Goal: Transaction & Acquisition: Download file/media

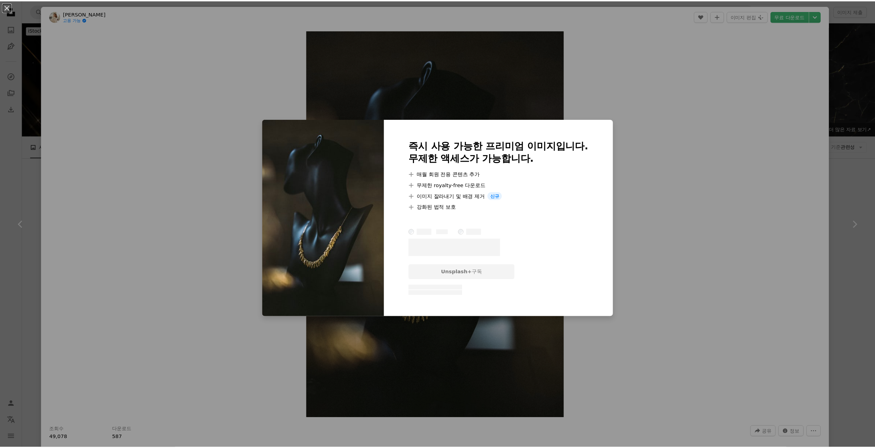
scroll to position [4811, 0]
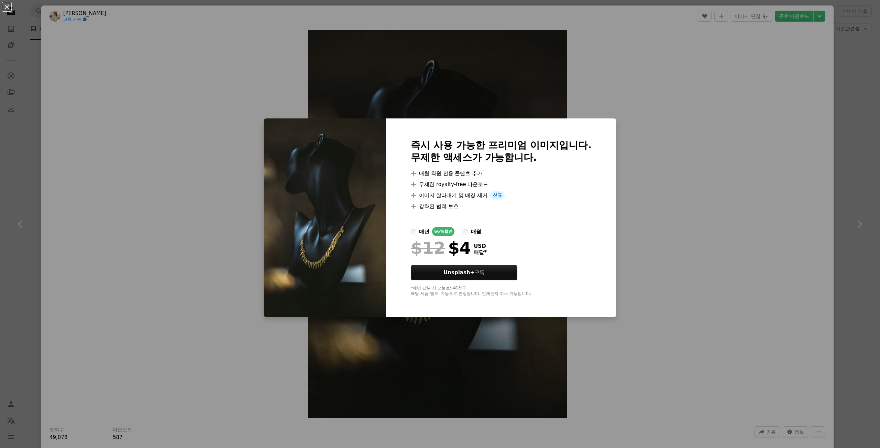
click at [712, 136] on div "An X shape 즉시 사용 가능한 프리미엄 이미지입니다. 무제한 액세스가 가능합니다. A plus sign 매월 회원 전용 콘텐츠 추가 A…" at bounding box center [440, 224] width 880 height 448
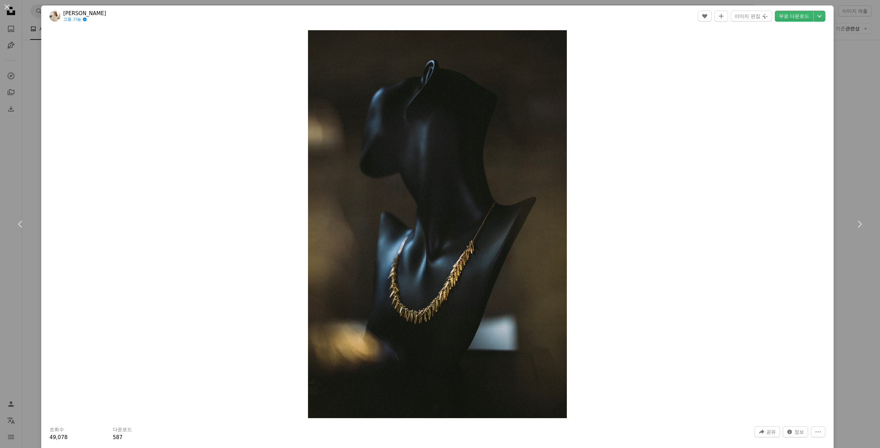
click at [840, 88] on div "An X shape Chevron left Chevron right Tetiana Shulika 고용 가능 A checkmark inside …" at bounding box center [440, 224] width 880 height 448
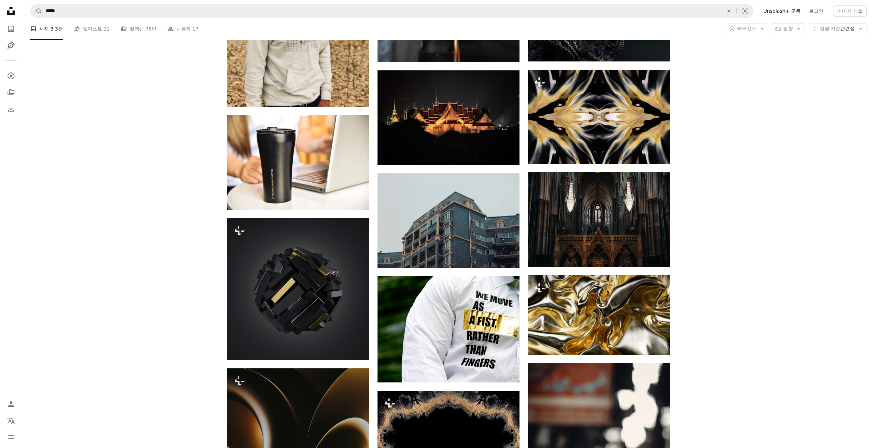
scroll to position [6082, 0]
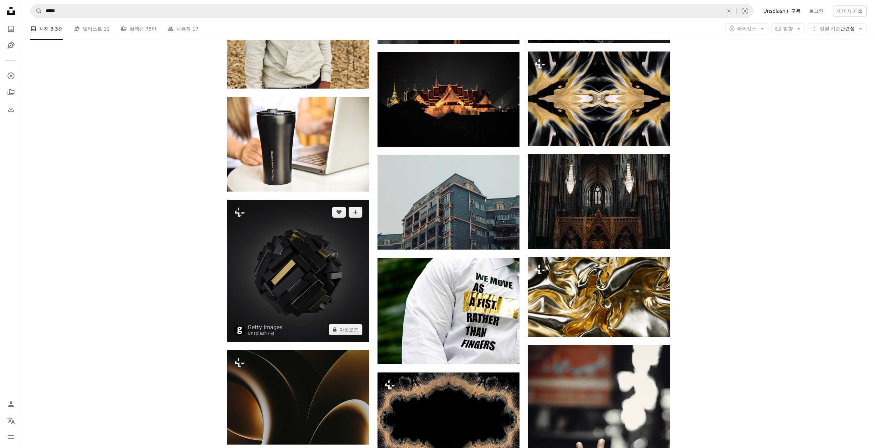
click at [309, 281] on img at bounding box center [298, 271] width 142 height 142
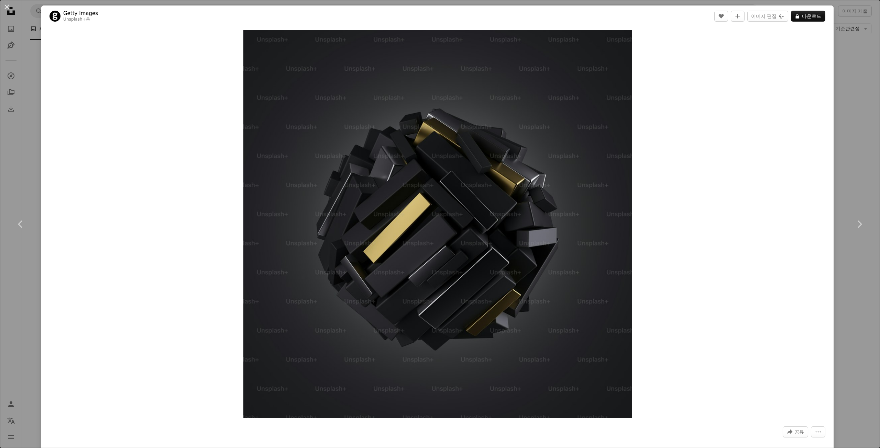
click at [768, 140] on div "Zoom in" at bounding box center [437, 224] width 792 height 395
click at [860, 99] on div "An X shape Chevron left Chevron right Getty Images Unsplash+ 용 A heart A plus s…" at bounding box center [440, 224] width 880 height 448
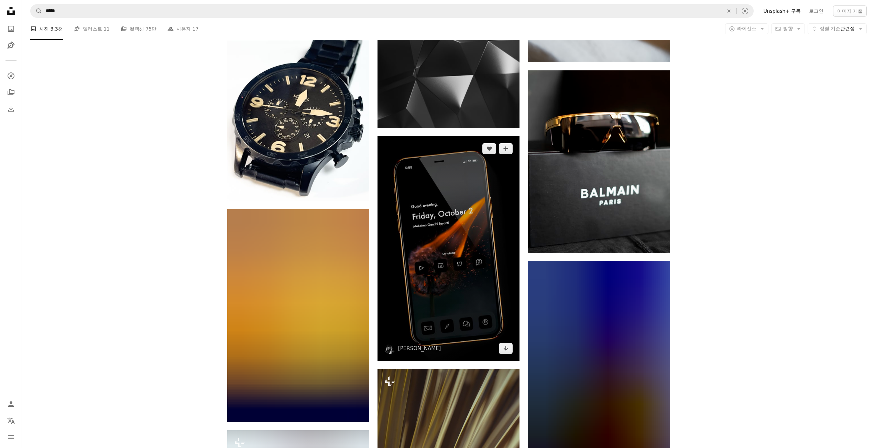
scroll to position [7457, 0]
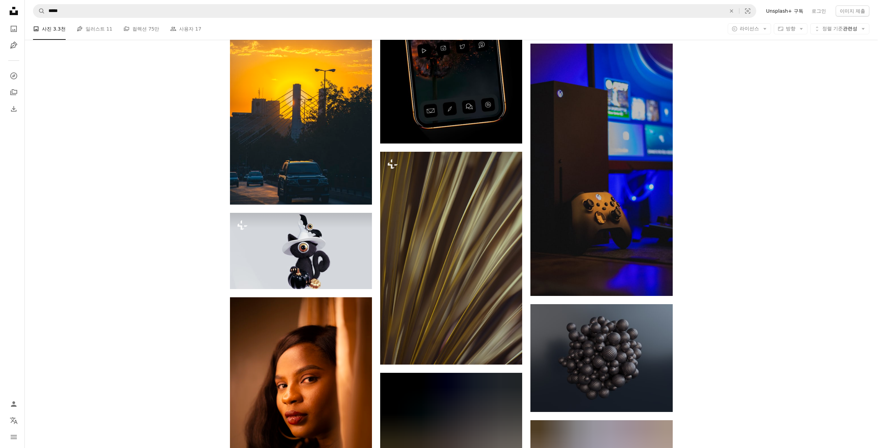
scroll to position [7629, 0]
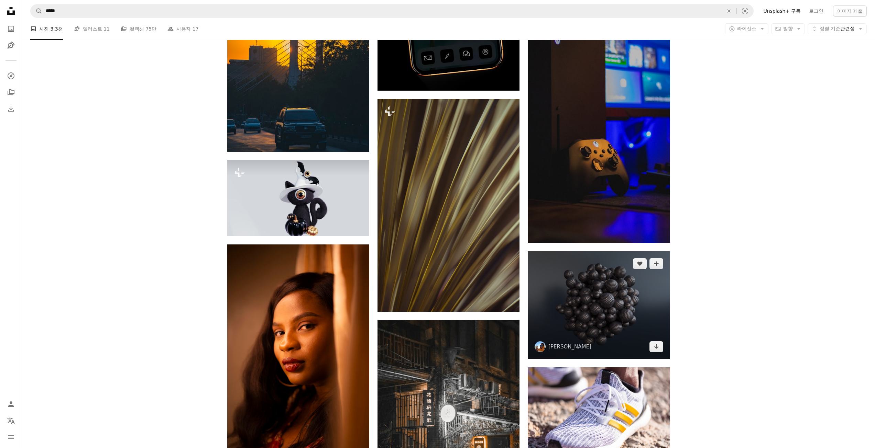
click at [603, 299] on img at bounding box center [598, 306] width 142 height 108
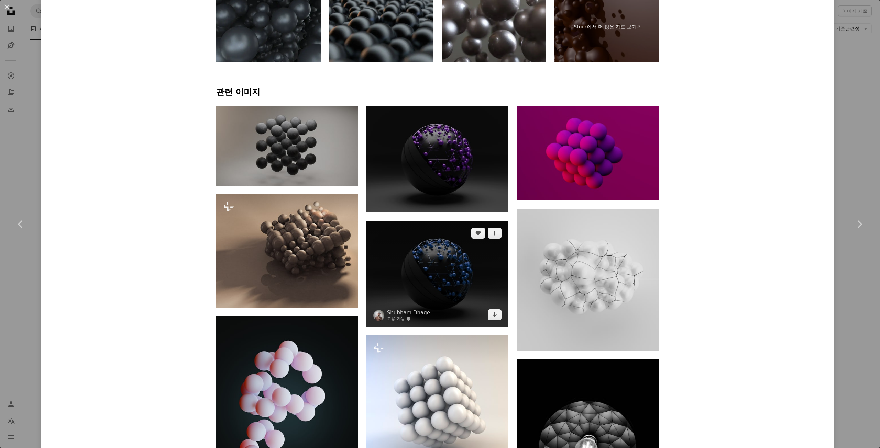
scroll to position [515, 0]
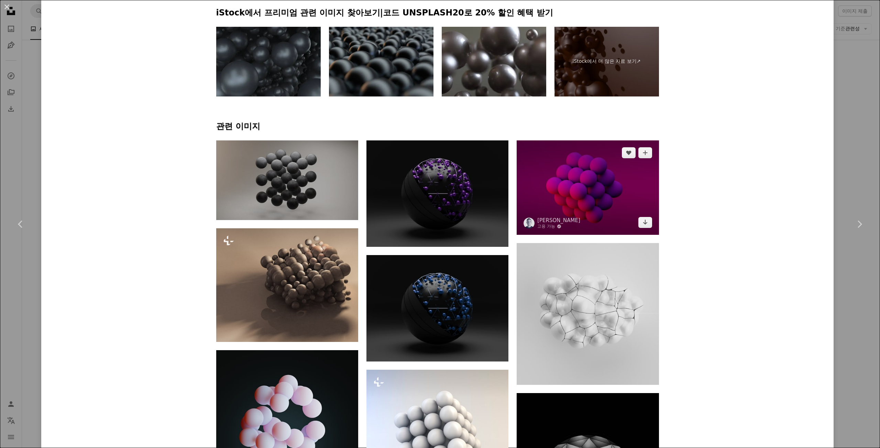
click at [598, 195] on img at bounding box center [587, 188] width 142 height 94
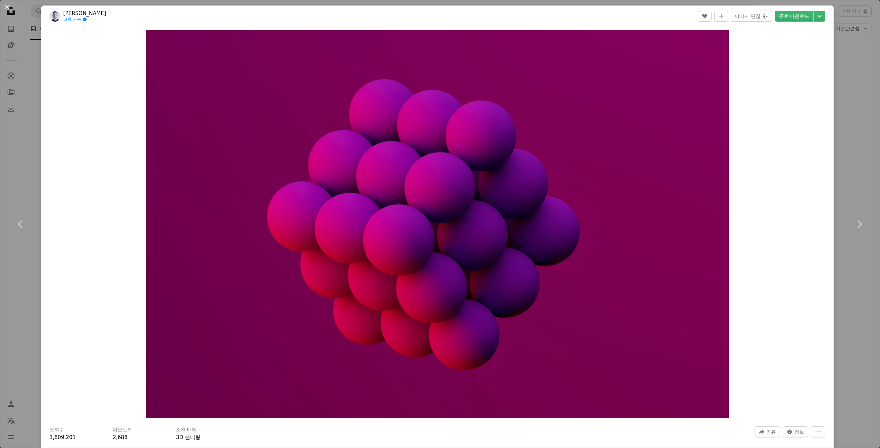
click at [807, 112] on div "Zoom in" at bounding box center [437, 224] width 792 height 395
click at [866, 55] on div "An X shape Chevron left Chevron right Stanislav 고용 가능 A checkmark inside of a c…" at bounding box center [440, 224] width 880 height 448
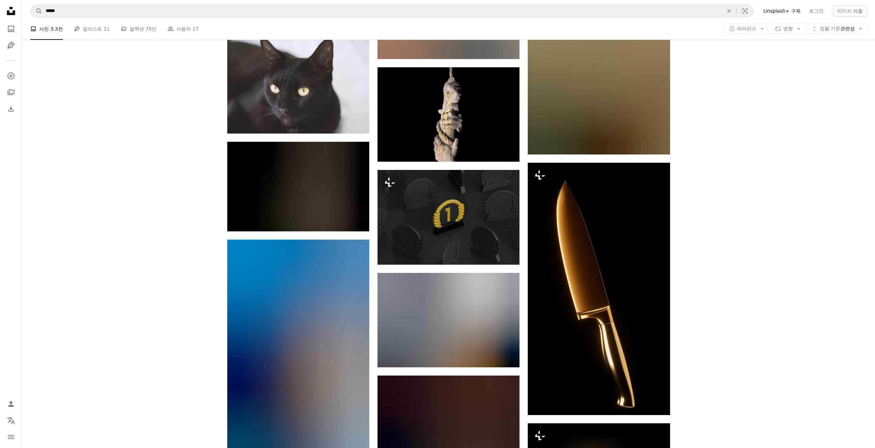
scroll to position [10309, 0]
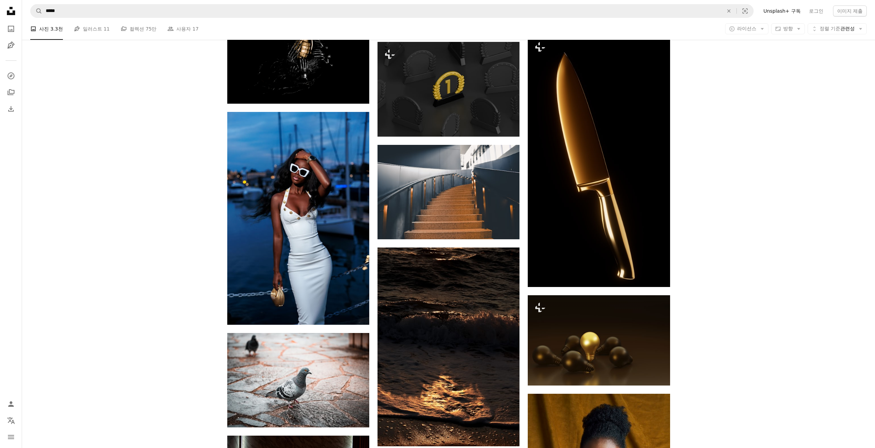
drag, startPoint x: 772, startPoint y: 316, endPoint x: 764, endPoint y: 287, distance: 30.7
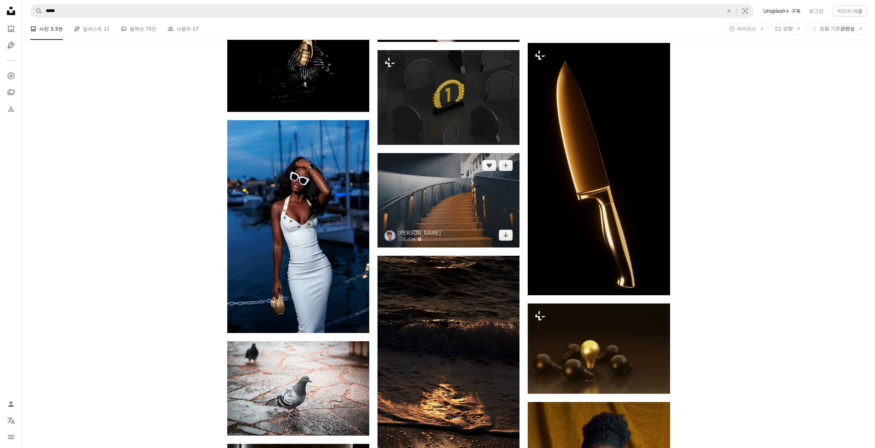
click at [469, 194] on img at bounding box center [448, 200] width 142 height 94
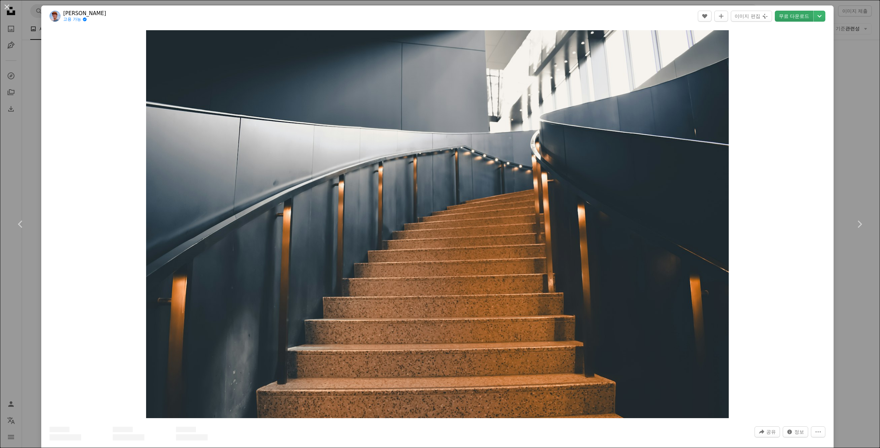
click at [789, 13] on link "무료 다운로드" at bounding box center [794, 16] width 38 height 11
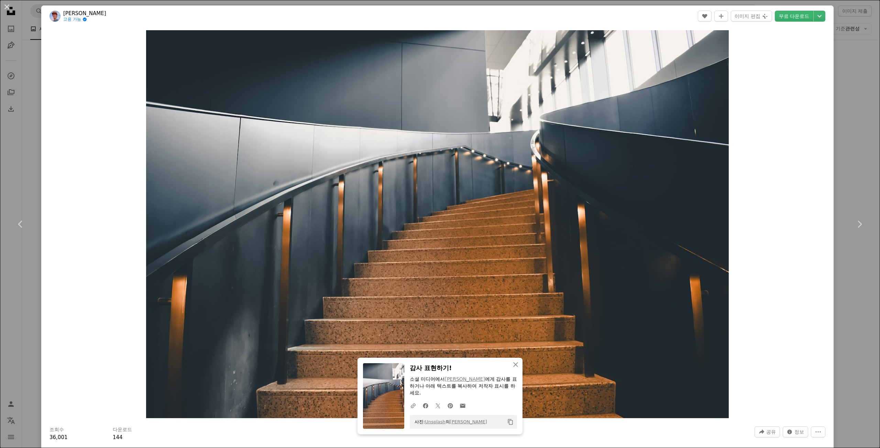
click at [847, 65] on div "An X shape Chevron left Chevron right An X shape 닫기 감사 표현하기! 소셜 미디어에서 [PERSON_N…" at bounding box center [440, 224] width 880 height 448
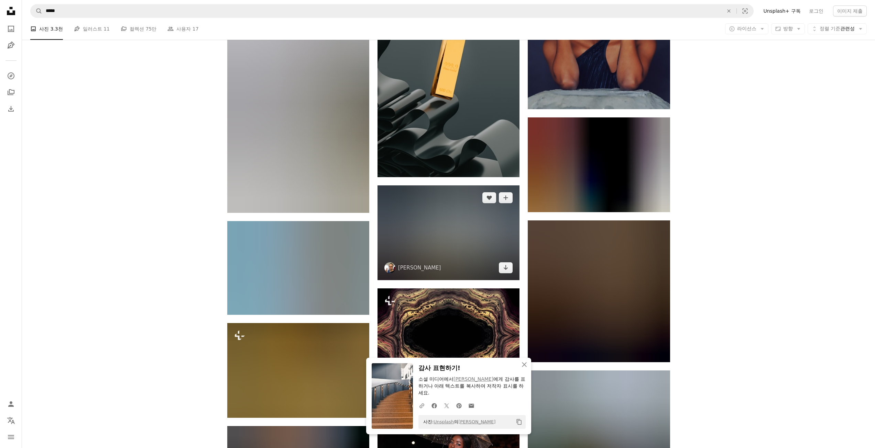
scroll to position [11057, 0]
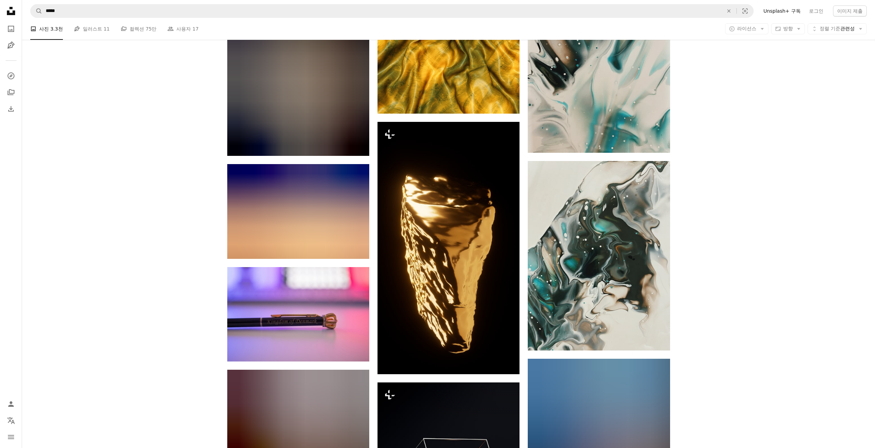
scroll to position [13325, 0]
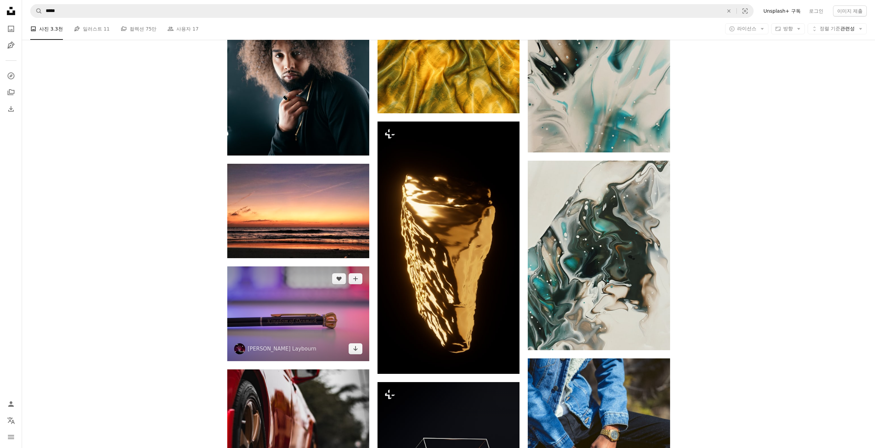
click at [333, 307] on img at bounding box center [298, 314] width 142 height 94
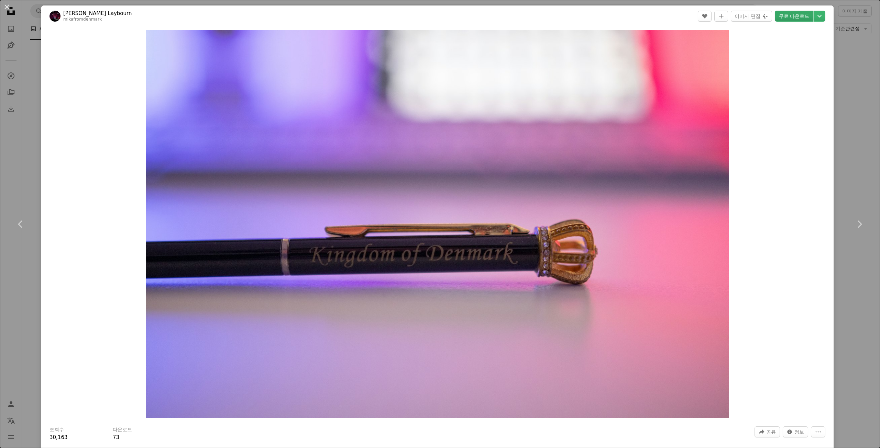
click at [793, 17] on link "무료 다운로드" at bounding box center [794, 16] width 38 height 11
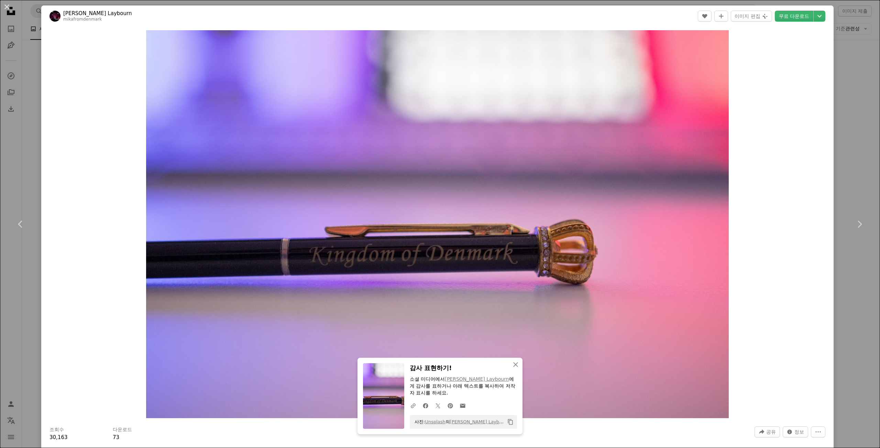
drag, startPoint x: 846, startPoint y: 26, endPoint x: 745, endPoint y: 174, distance: 179.4
click at [846, 26] on div "An X shape Chevron left Chevron right An X shape 닫기 감사 표현하기! 소셜 미디어에서 [PERSON_N…" at bounding box center [440, 224] width 880 height 448
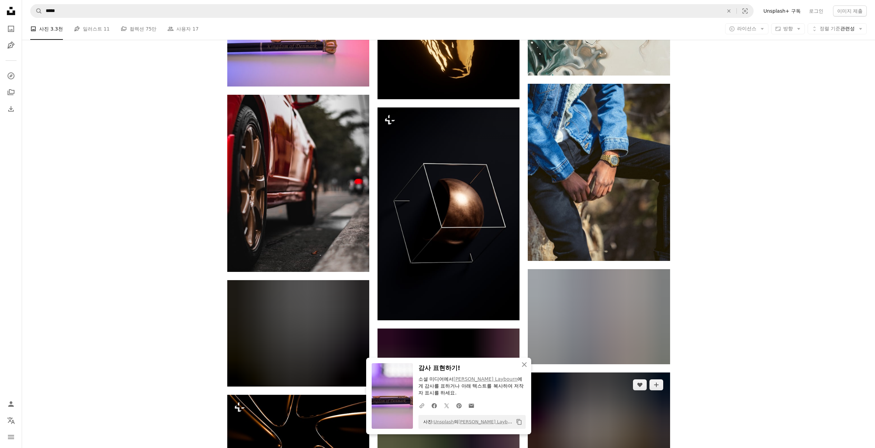
scroll to position [13840, 0]
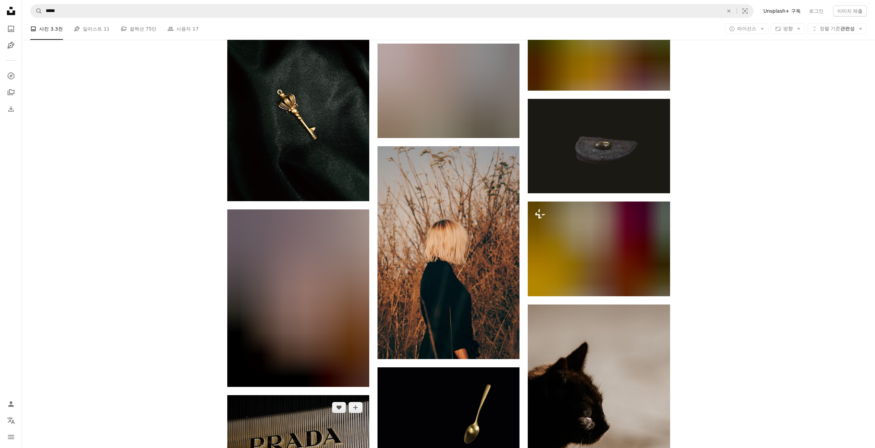
scroll to position [15180, 0]
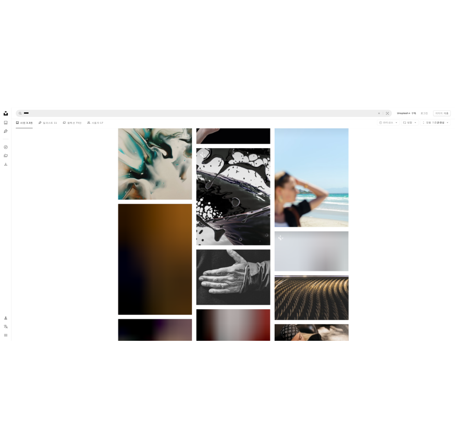
scroll to position [14662, 0]
